Goal: Learn about a topic

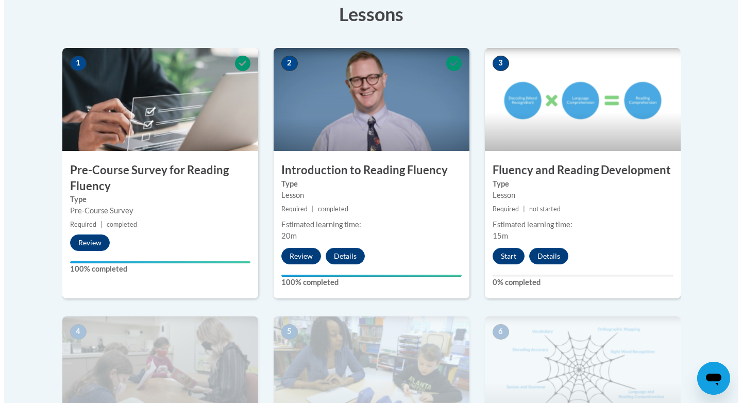
scroll to position [315, 0]
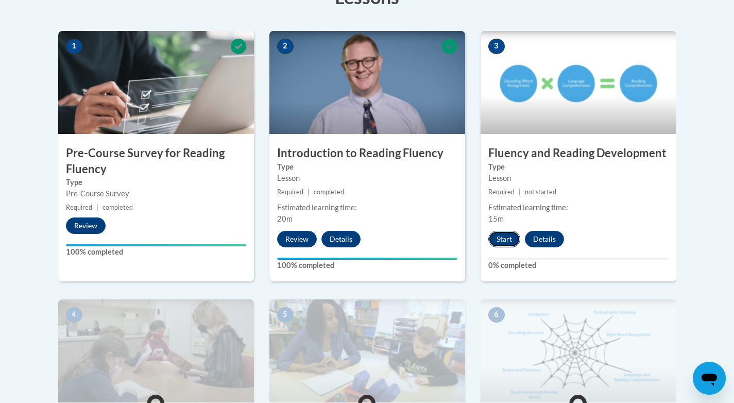
click at [502, 242] on button "Start" at bounding box center [505, 239] width 32 height 16
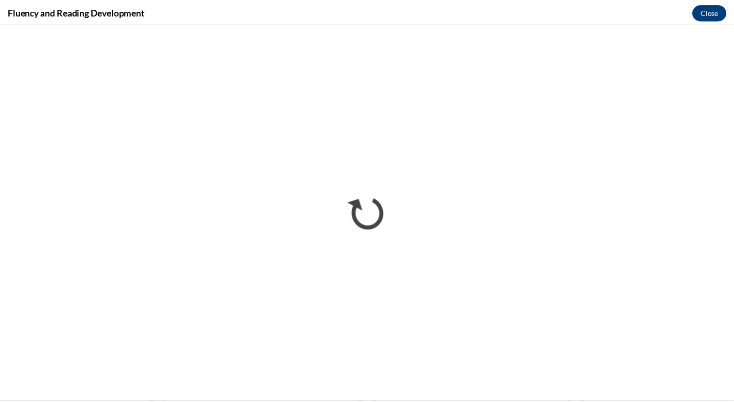
scroll to position [0, 0]
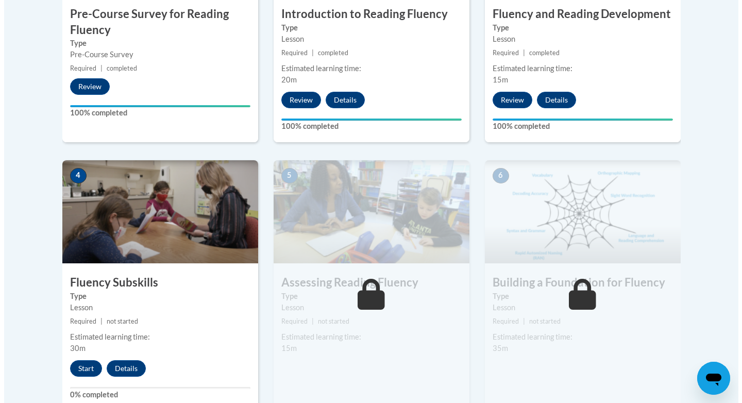
scroll to position [488, 0]
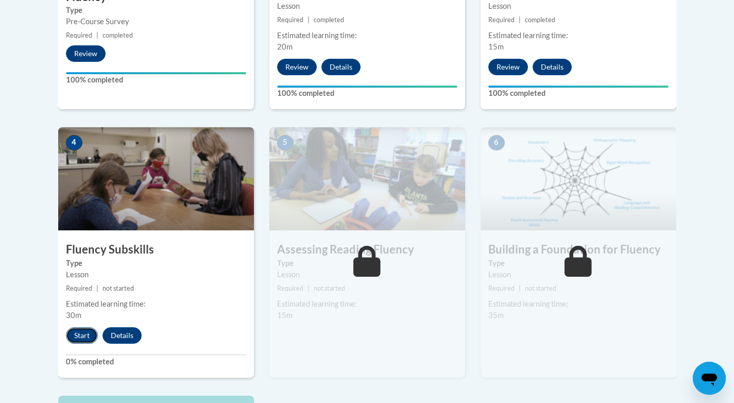
click at [81, 329] on button "Start" at bounding box center [82, 335] width 32 height 16
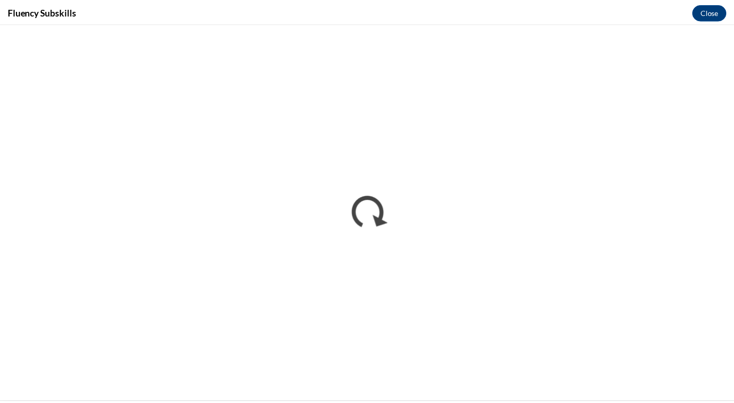
scroll to position [0, 0]
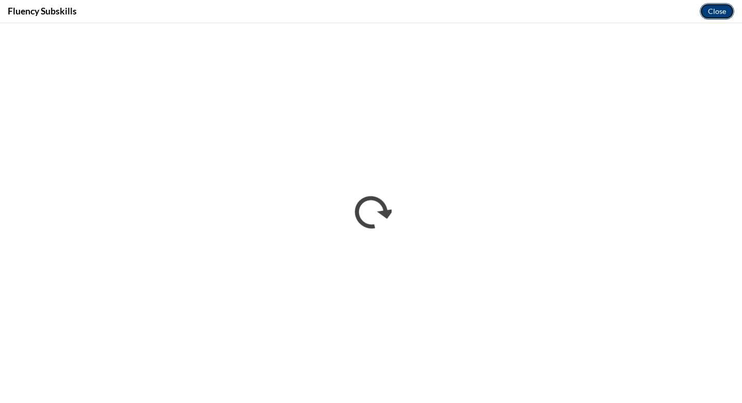
click at [720, 11] on button "Close" at bounding box center [717, 11] width 35 height 16
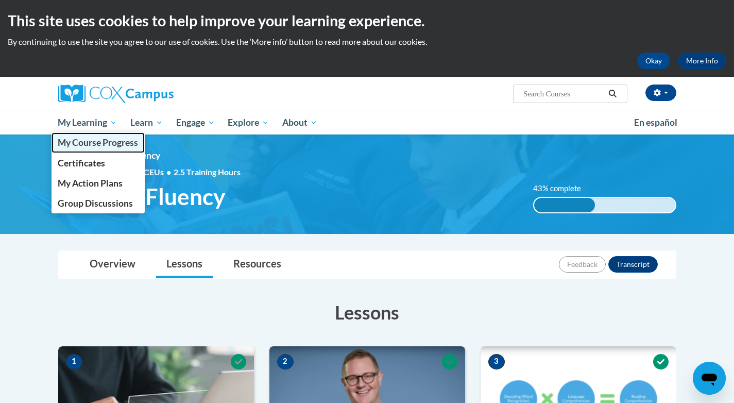
click at [97, 138] on span "My Course Progress" at bounding box center [98, 142] width 80 height 11
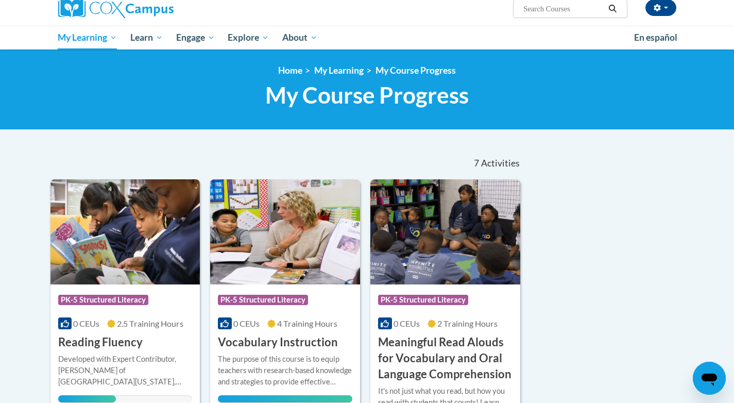
scroll to position [81, 0]
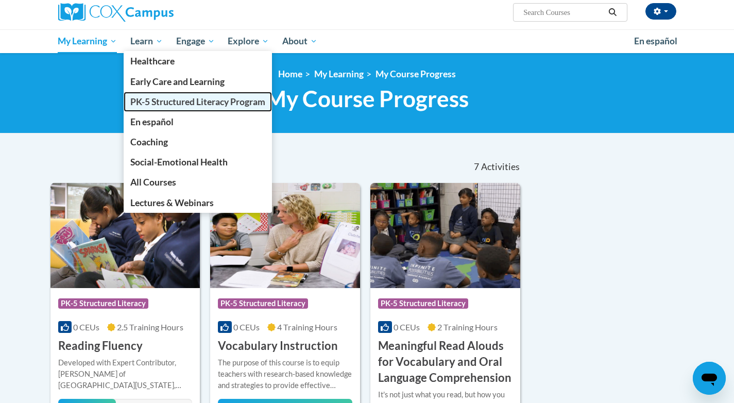
click at [150, 105] on span "PK-5 Structured Literacy Program" at bounding box center [197, 101] width 135 height 11
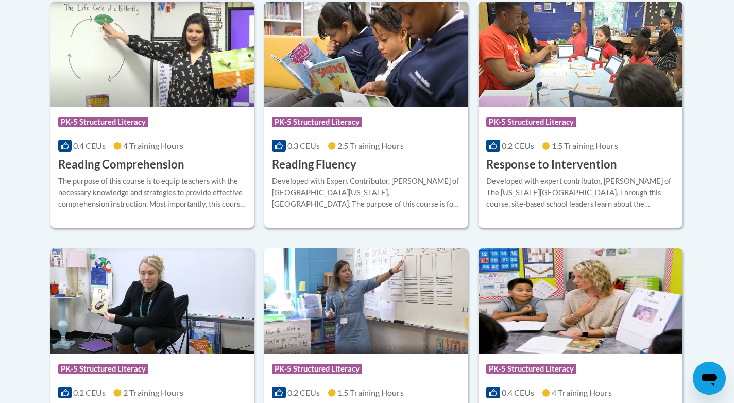
scroll to position [985, 0]
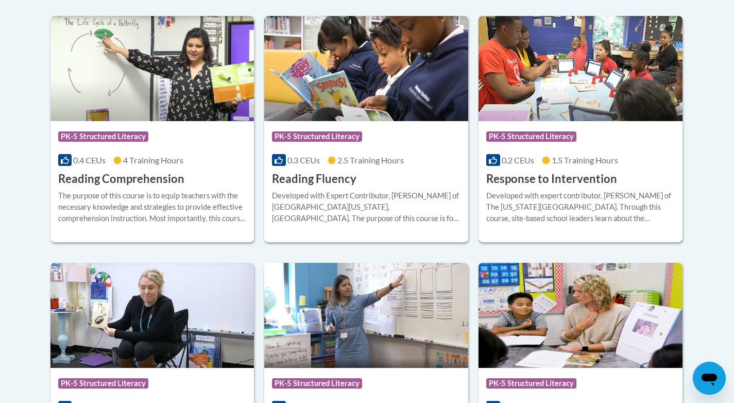
click at [534, 179] on h3 "Response to Intervention" at bounding box center [552, 179] width 131 height 16
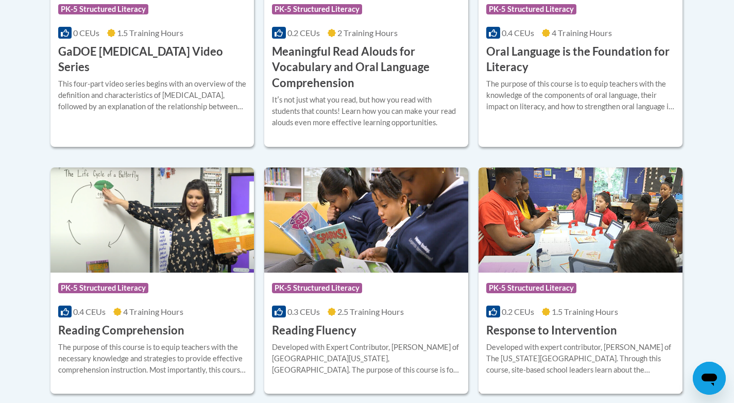
scroll to position [778, 0]
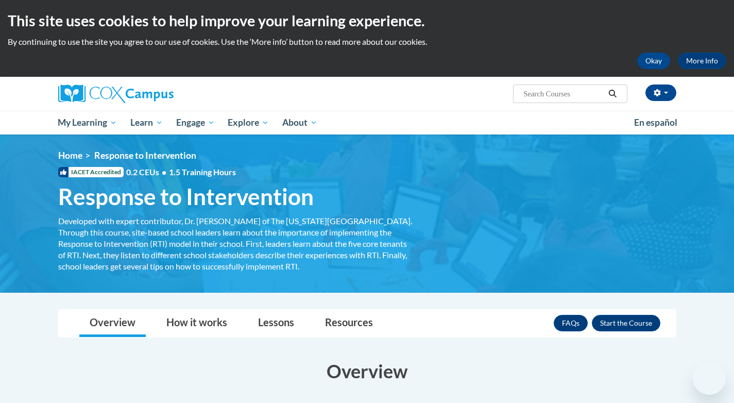
click at [493, 182] on div "<en>My Learning</en><fr>New fr_My Learning</fr><it>New it_My Learning</it><de>N…" at bounding box center [367, 213] width 649 height 127
